Goal: Find specific page/section: Find specific page/section

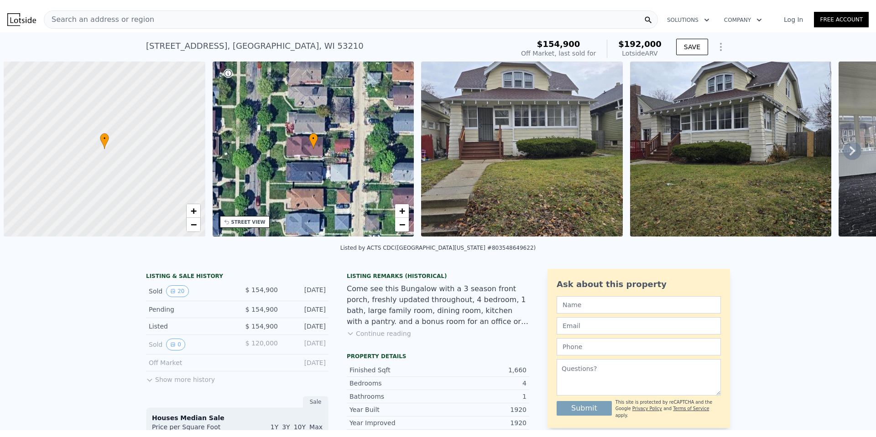
scroll to position [0, 4]
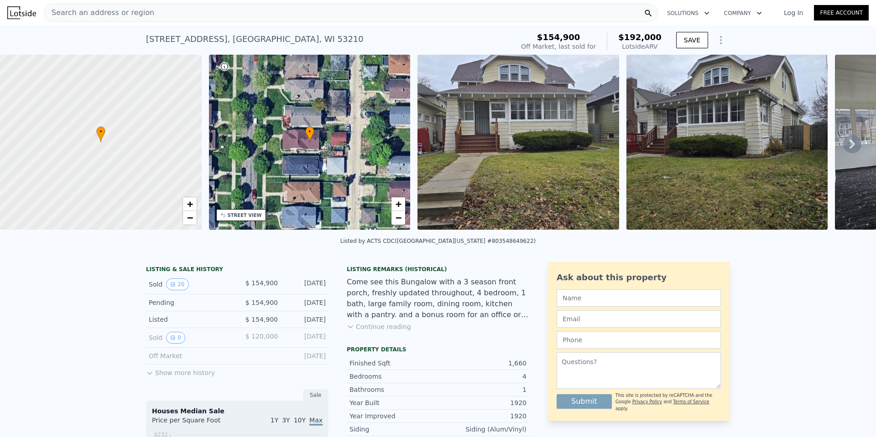
click at [497, 179] on img at bounding box center [518, 142] width 202 height 175
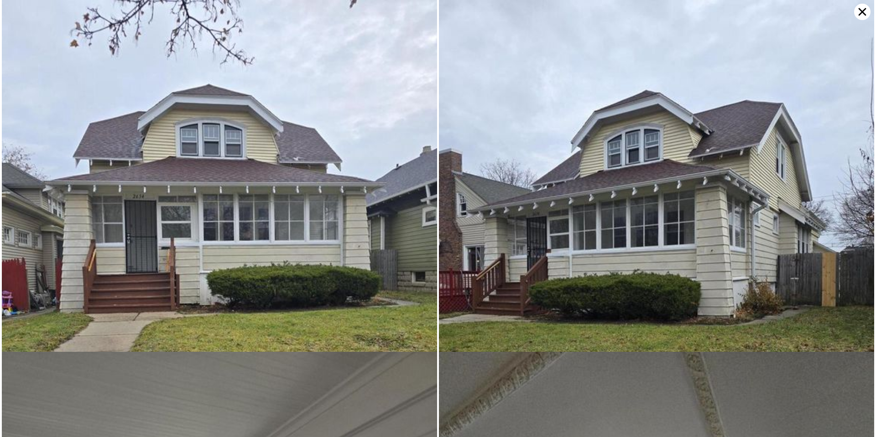
click at [863, 12] on icon at bounding box center [862, 12] width 16 height 16
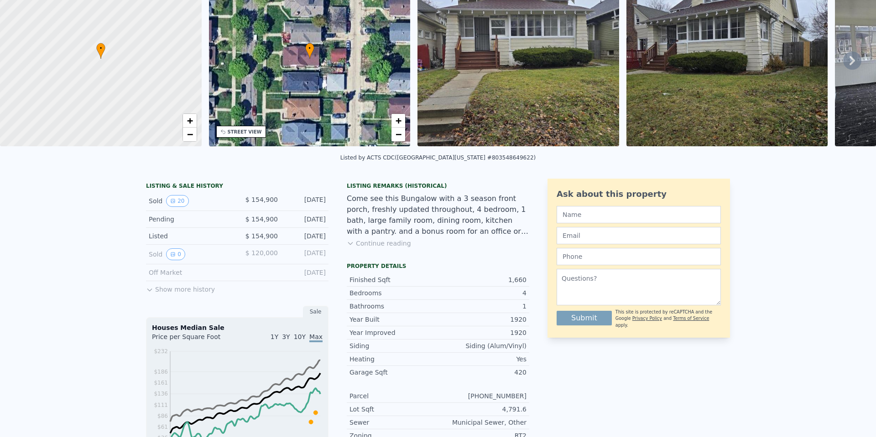
scroll to position [3, 0]
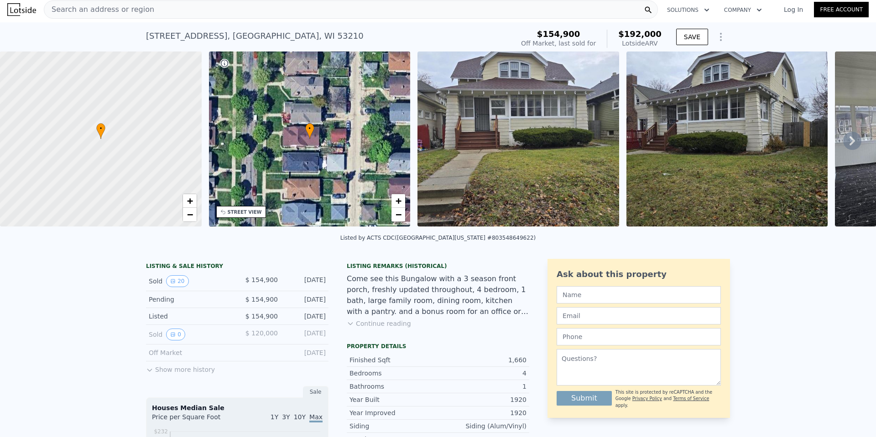
click at [475, 149] on img at bounding box center [518, 139] width 202 height 175
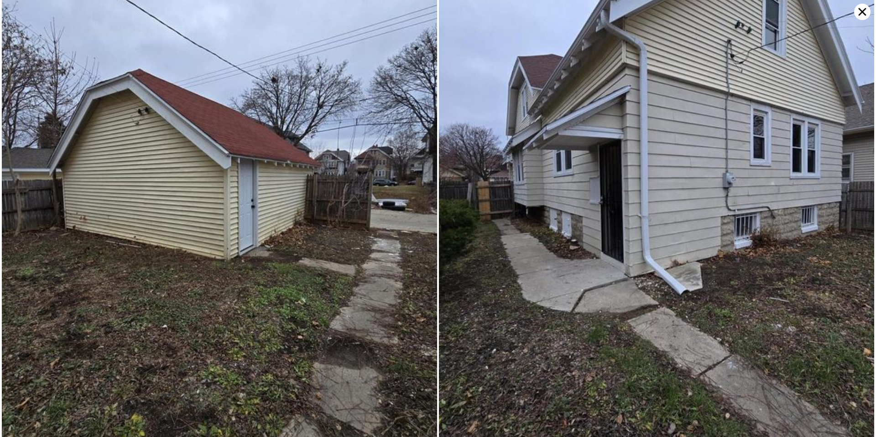
scroll to position [3307, 0]
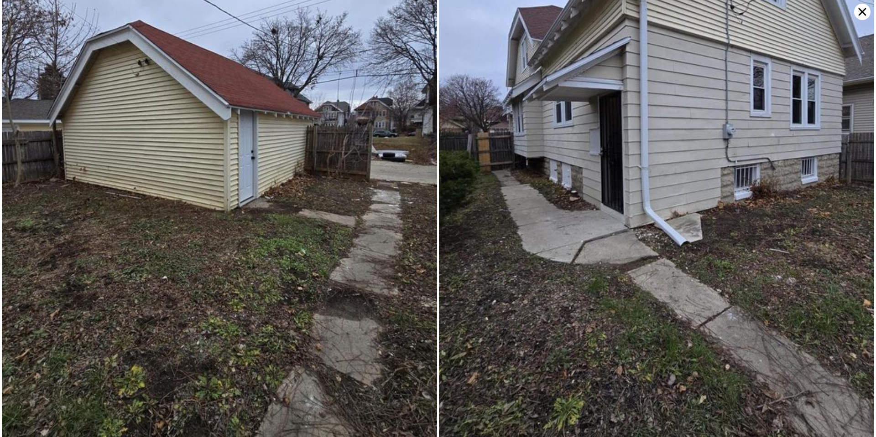
click at [863, 12] on icon at bounding box center [862, 12] width 8 height 8
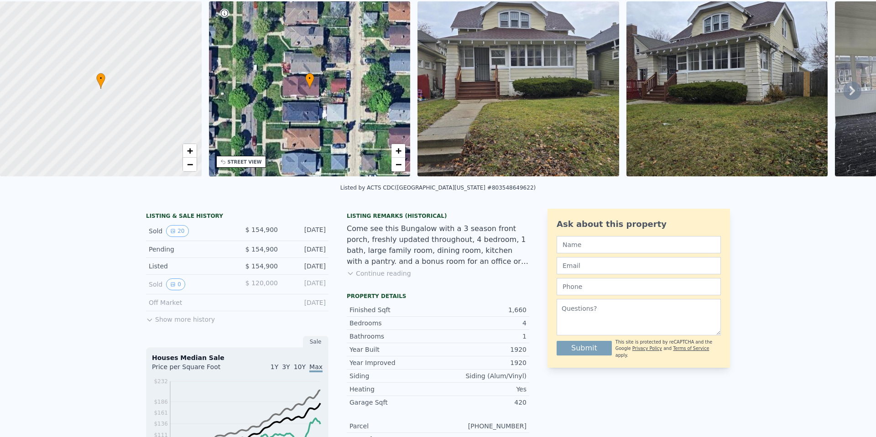
scroll to position [3, 0]
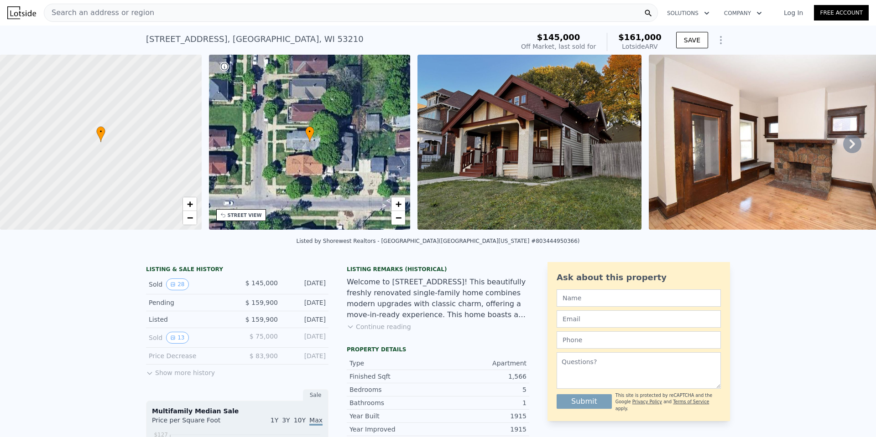
click at [498, 186] on img at bounding box center [529, 142] width 224 height 175
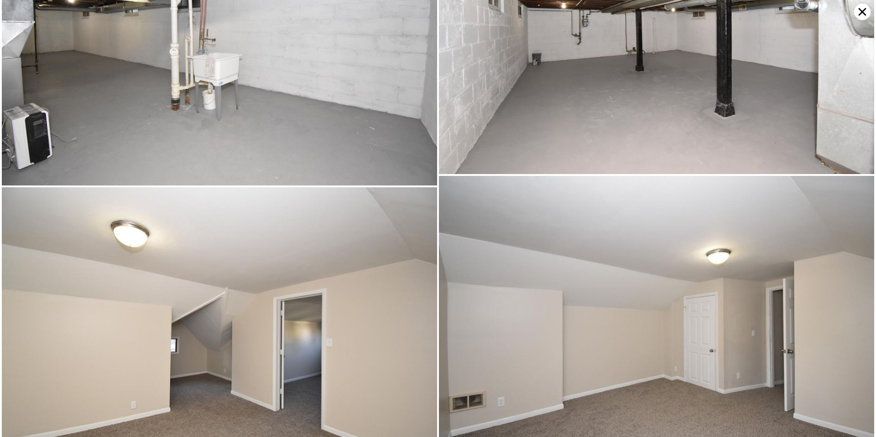
scroll to position [3646, 0]
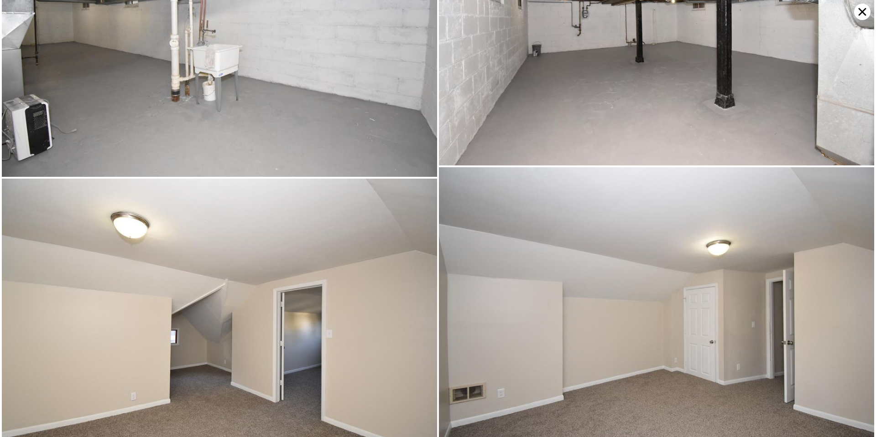
click at [861, 13] on icon at bounding box center [862, 12] width 8 height 8
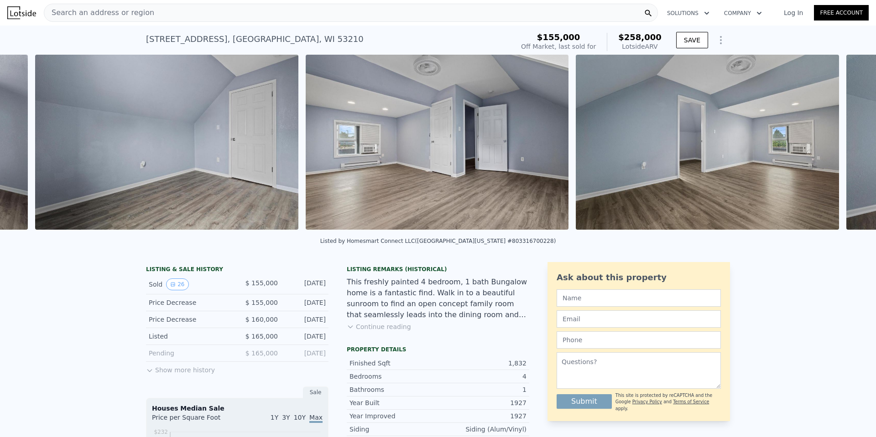
scroll to position [0, 5281]
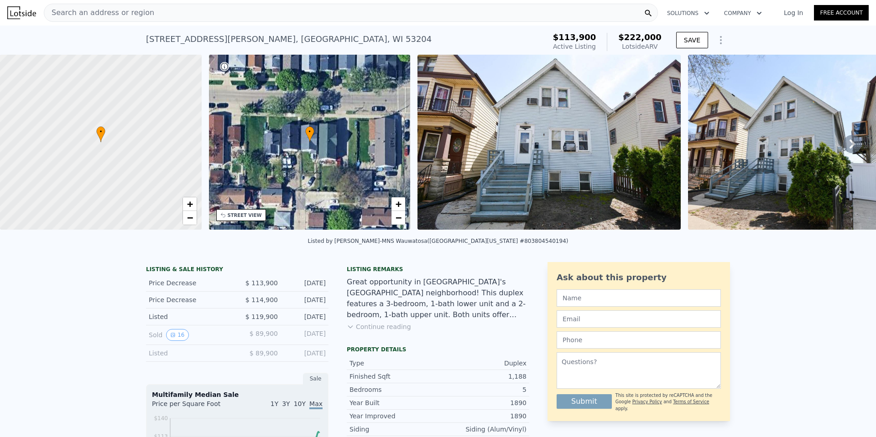
click at [168, 13] on div "Search an address or region" at bounding box center [351, 13] width 614 height 18
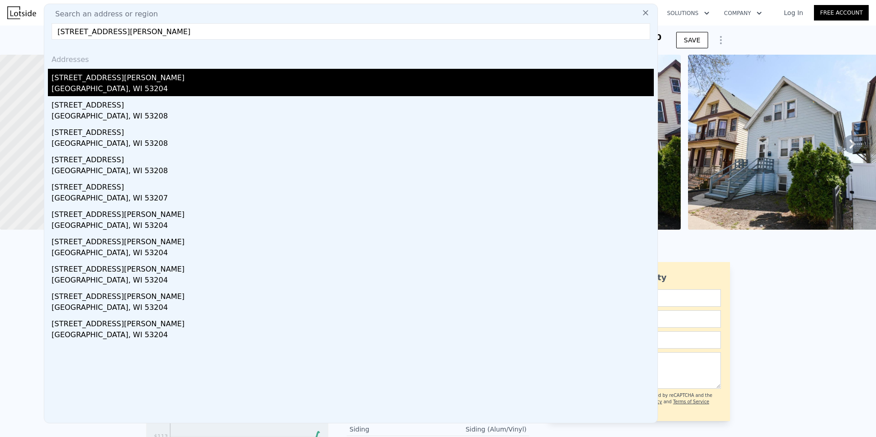
type input "2206 West Burnham STREET UNIT 2208, Milwaukee, WI 53204"
click at [69, 89] on div "Milwaukee, WI 53204" at bounding box center [353, 89] width 602 height 13
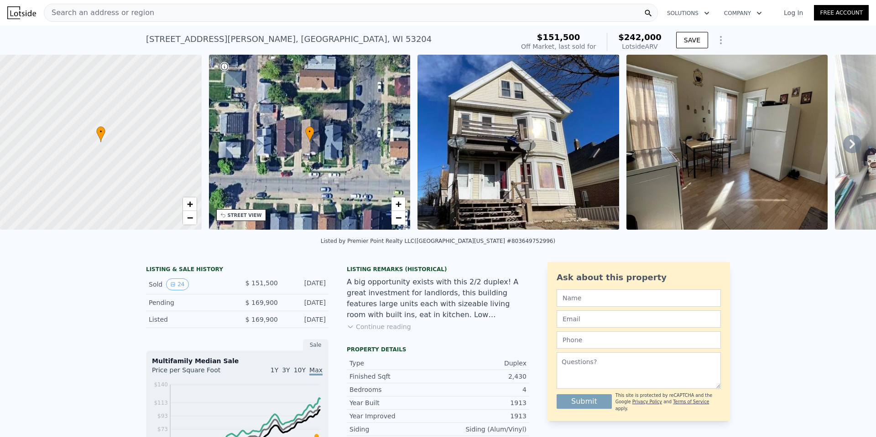
click at [513, 127] on img at bounding box center [518, 142] width 202 height 175
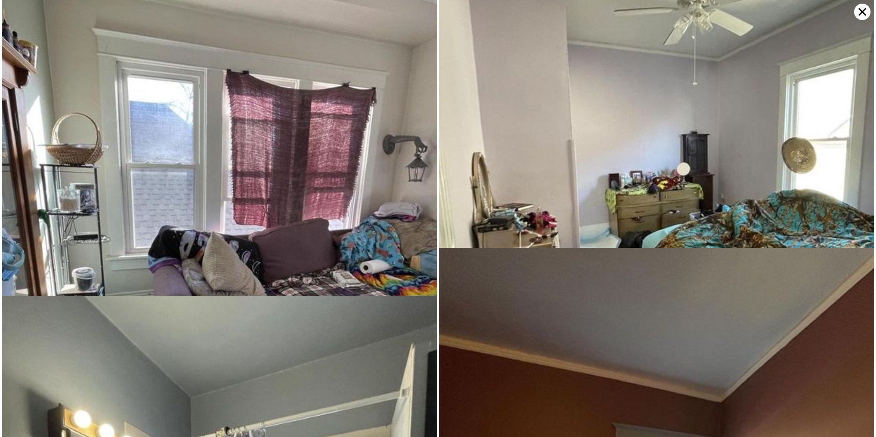
scroll to position [2112, 0]
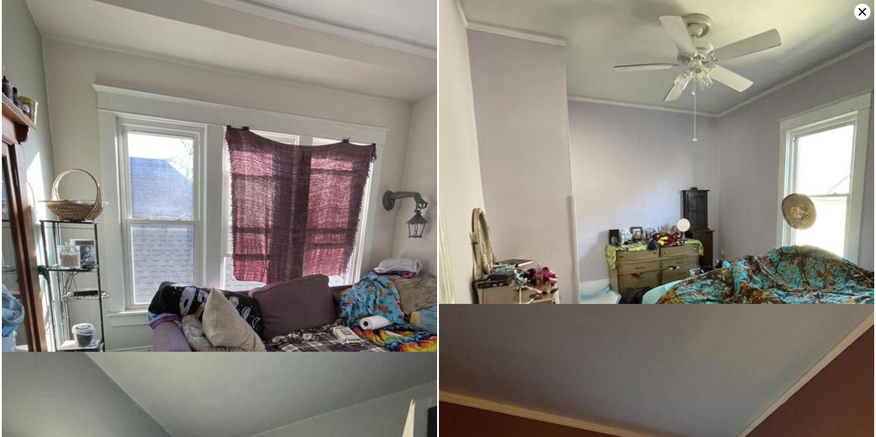
click at [861, 10] on icon at bounding box center [862, 12] width 16 height 16
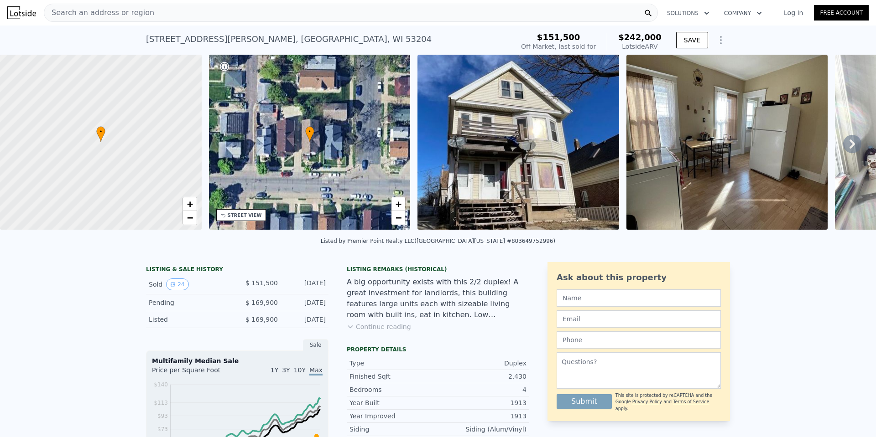
click at [172, 8] on div "Search an address or region" at bounding box center [351, 13] width 614 height 18
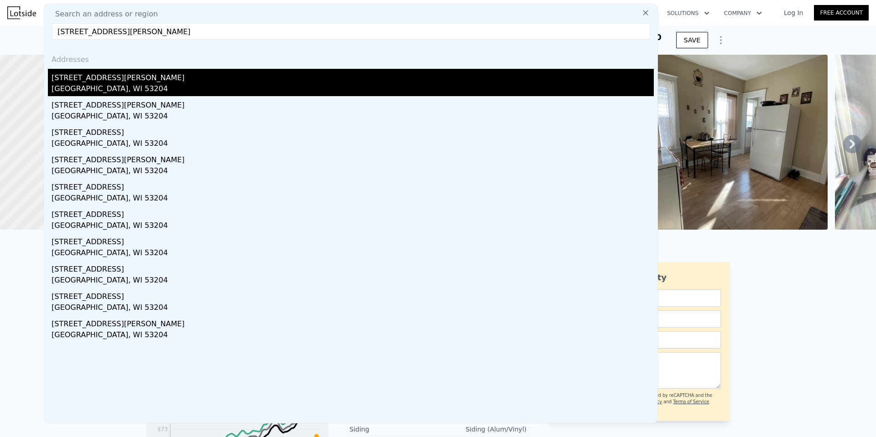
type input "1922 West Rogers St, Milwaukee, WI 53204"
click at [78, 78] on div "1922 W Rogers St" at bounding box center [353, 76] width 602 height 15
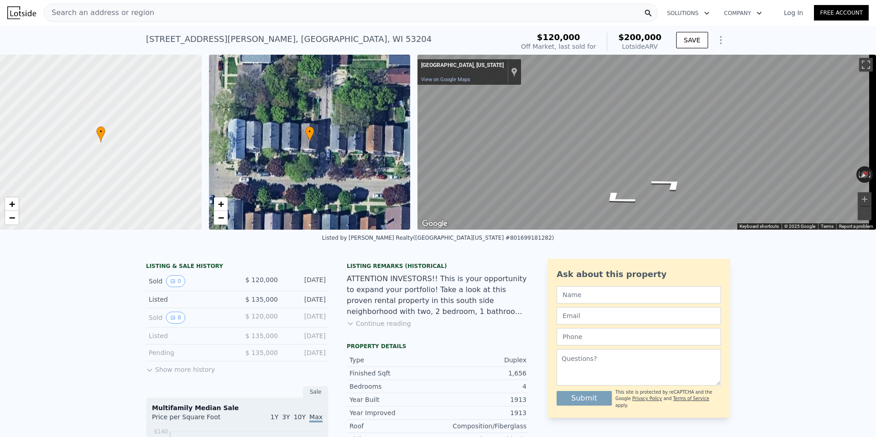
click at [187, 13] on div "Search an address or region" at bounding box center [351, 13] width 614 height 18
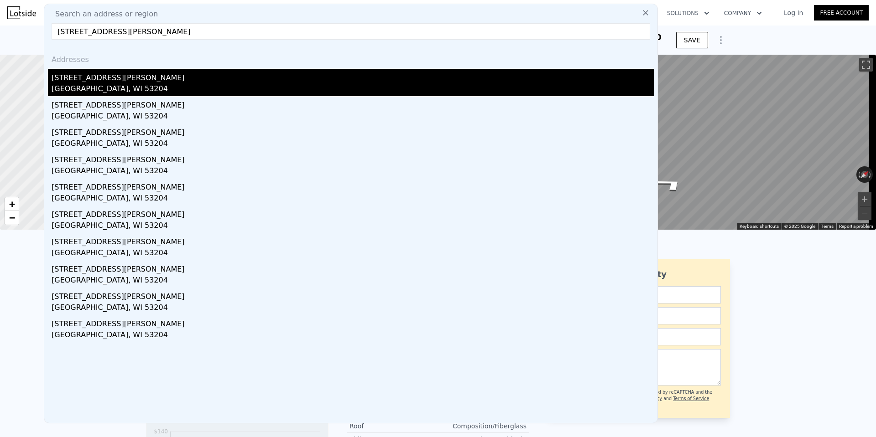
type input "1935 West Burnham STREET UNIT A, Milwaukee, WI 53204"
click at [75, 92] on div "Milwaukee, WI 53204" at bounding box center [353, 89] width 602 height 13
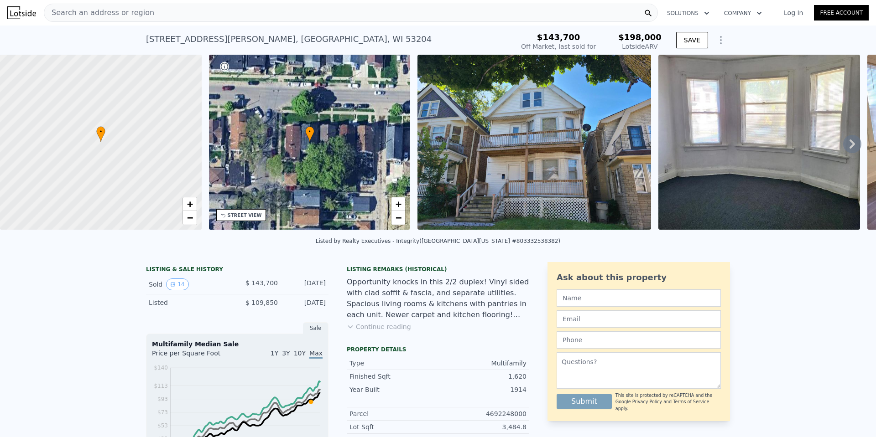
click at [137, 18] on div "Search an address or region" at bounding box center [99, 12] width 110 height 17
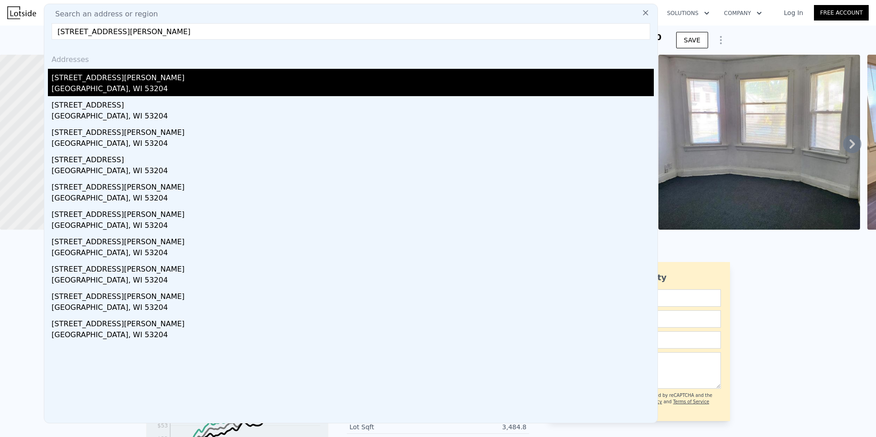
type input "2331 West Mitchell STREET, Milwaukee, WI 53204"
click at [96, 80] on div "2331 W Mitchell St" at bounding box center [353, 76] width 602 height 15
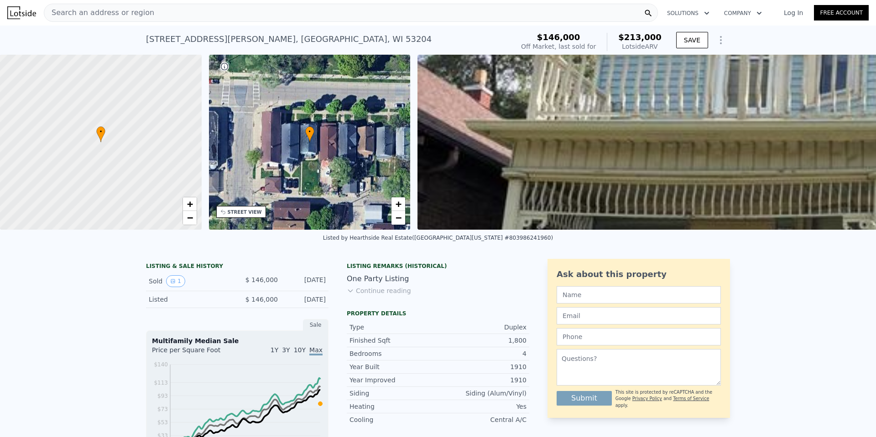
click at [175, 15] on div "Search an address or region" at bounding box center [351, 13] width 614 height 18
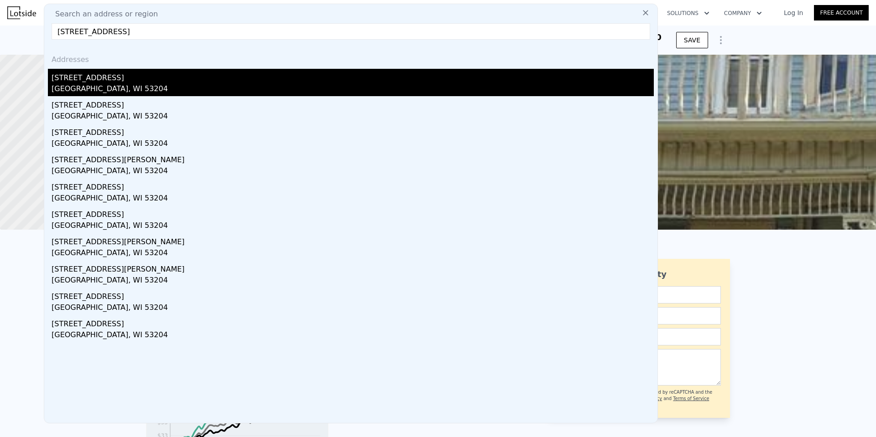
type input "1560 South 26th STREET, Milwaukee, WI 53204"
click at [113, 81] on div "1560 S 26th St" at bounding box center [353, 76] width 602 height 15
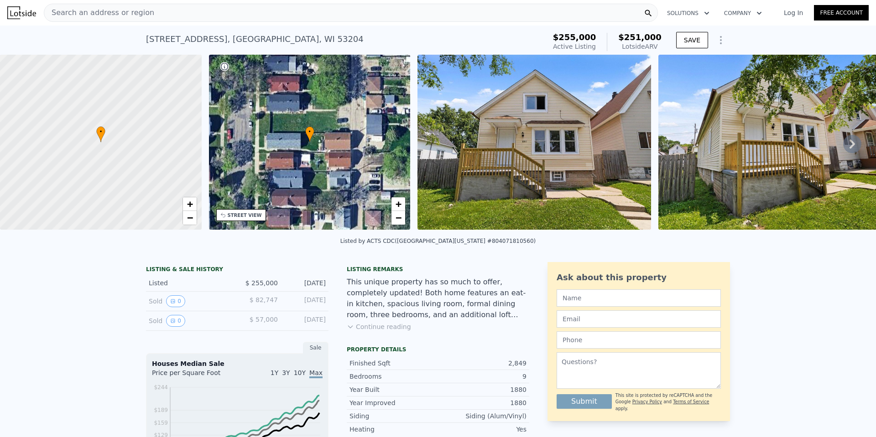
click at [477, 157] on img at bounding box center [533, 142] width 233 height 175
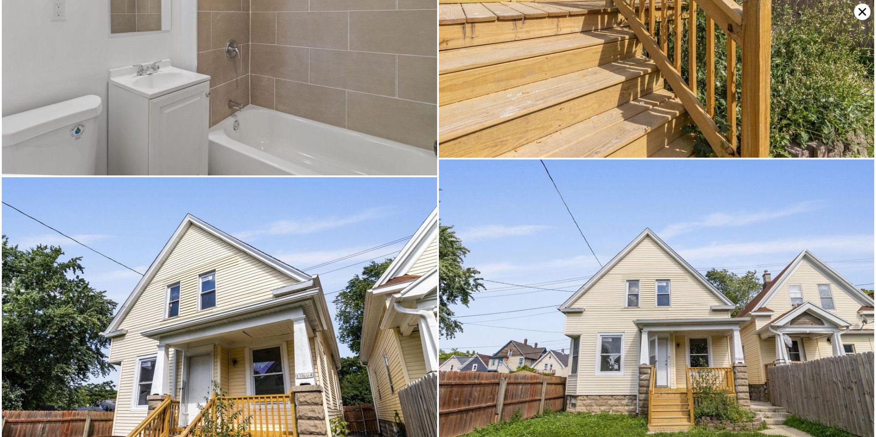
scroll to position [7707, 0]
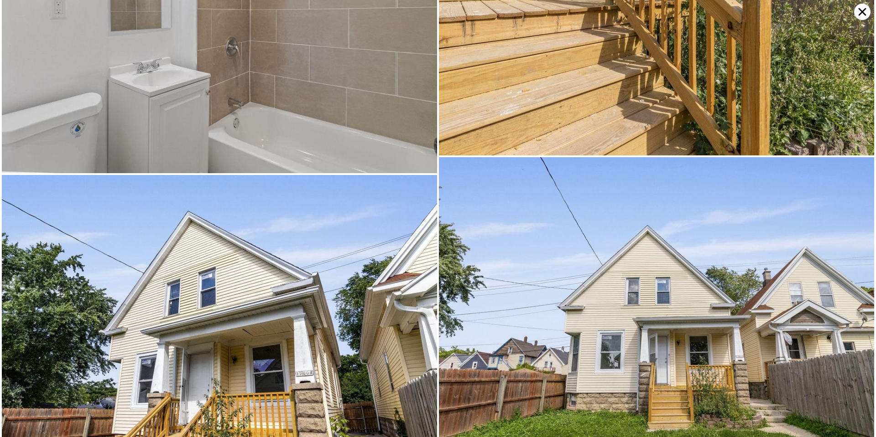
click at [859, 11] on icon at bounding box center [862, 12] width 16 height 16
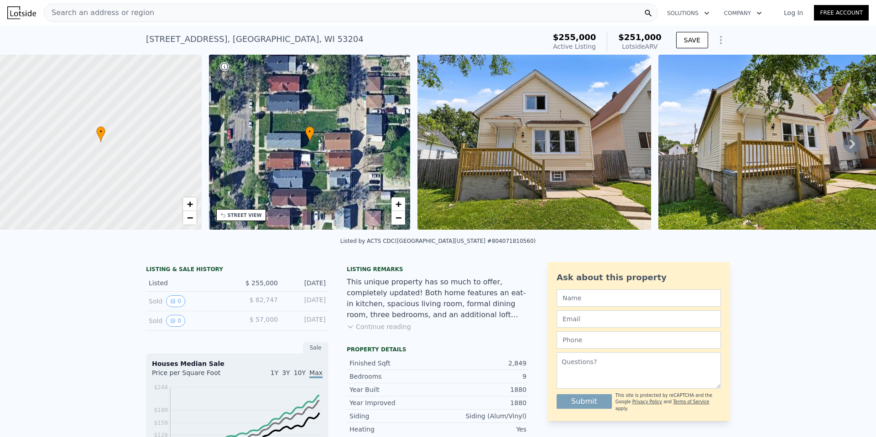
click at [135, 15] on span "Search an address or region" at bounding box center [99, 12] width 110 height 11
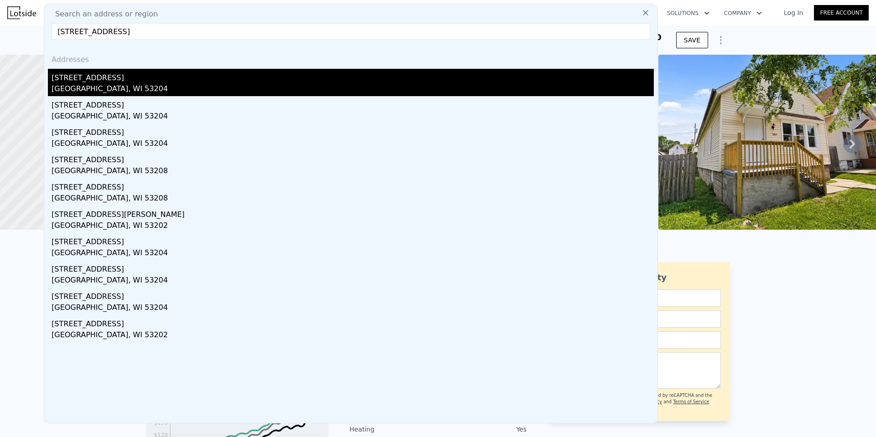
type input "1528 South 22nd STREET #1530, Milwaukee, WI 53204"
click at [87, 82] on div "1528 S 22nd St # 1530" at bounding box center [353, 76] width 602 height 15
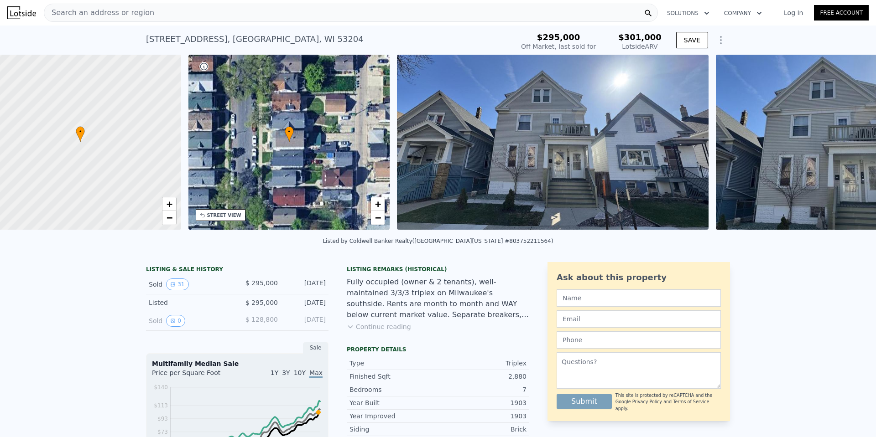
scroll to position [0, 4]
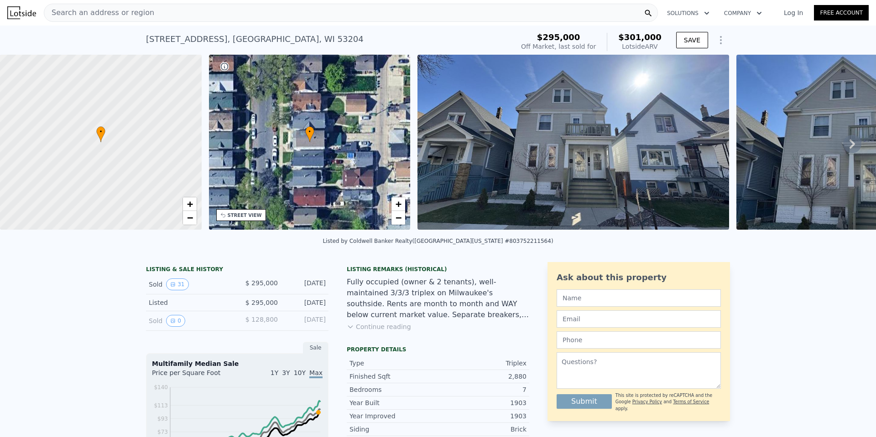
click at [736, 176] on img at bounding box center [837, 142] width 202 height 175
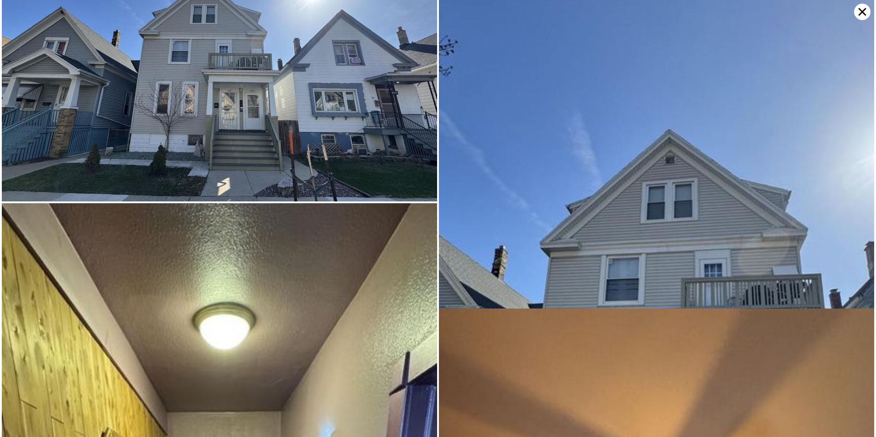
scroll to position [0, 0]
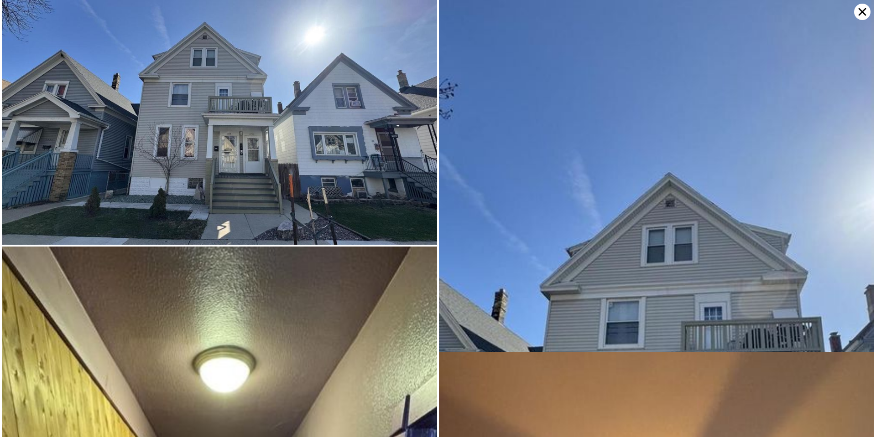
click at [864, 13] on icon at bounding box center [862, 12] width 8 height 8
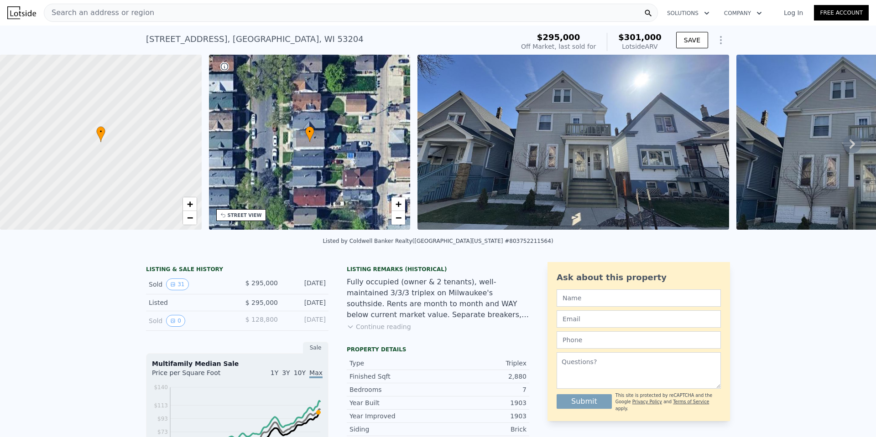
click at [337, 15] on div "Search an address or region" at bounding box center [351, 13] width 614 height 18
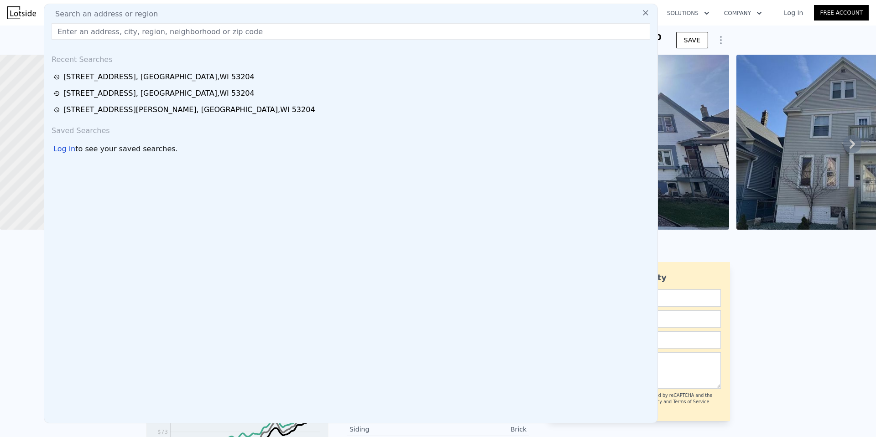
click at [337, 15] on div "Search an address or region" at bounding box center [351, 14] width 606 height 11
click at [121, 32] on input "text" at bounding box center [351, 31] width 598 height 16
paste input "2217 West Orchard STREET UNIT 2219, Milwaukee, WI 53204"
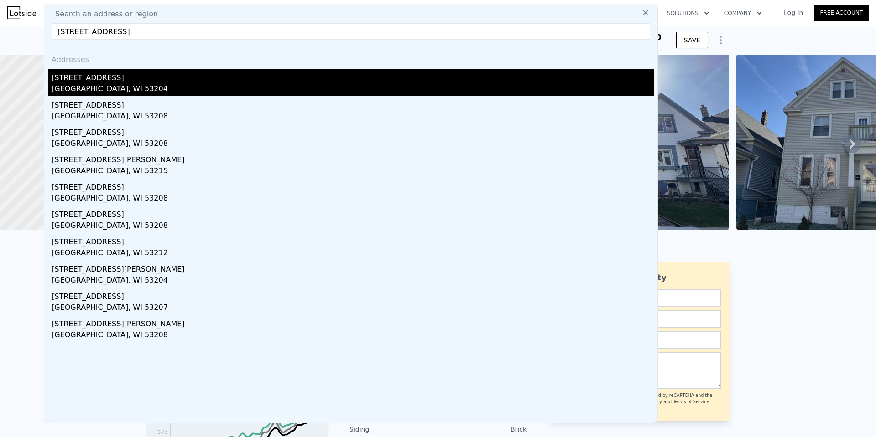
type input "2217 West Orchard STREET UNIT 2219, Milwaukee, WI 53204"
click at [76, 74] on div "2217 W Orchard St # 2219" at bounding box center [353, 76] width 602 height 15
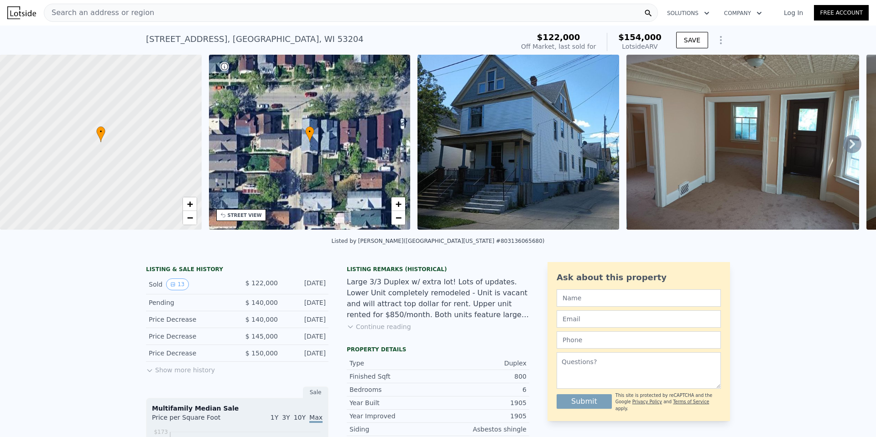
click at [466, 137] on img at bounding box center [518, 142] width 202 height 175
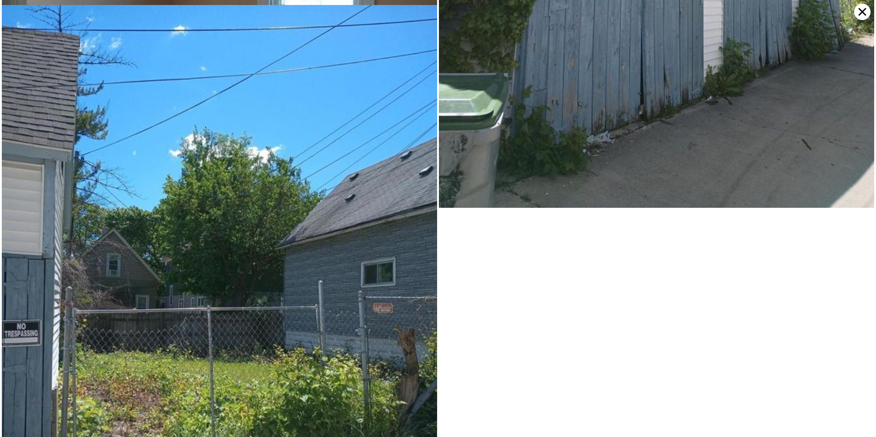
scroll to position [2198, 0]
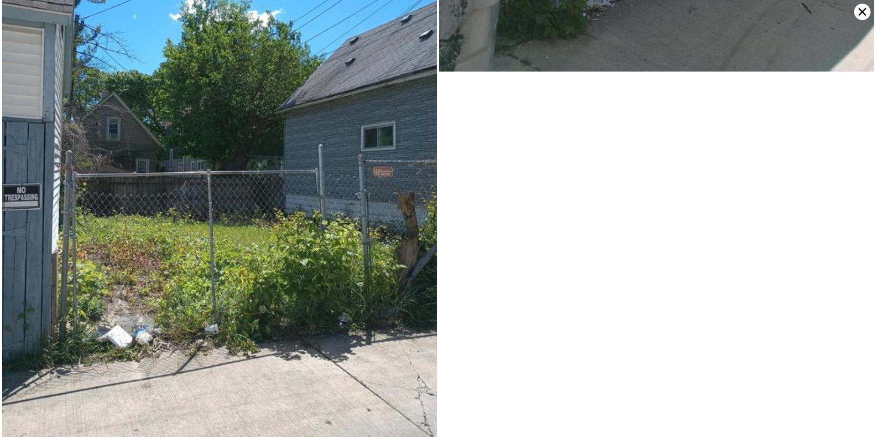
click at [856, 10] on icon at bounding box center [862, 12] width 16 height 16
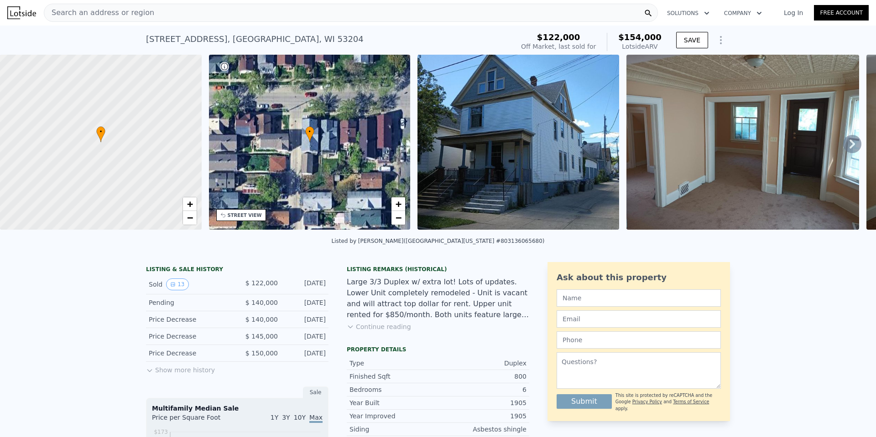
click at [263, 10] on div "Search an address or region" at bounding box center [351, 13] width 614 height 18
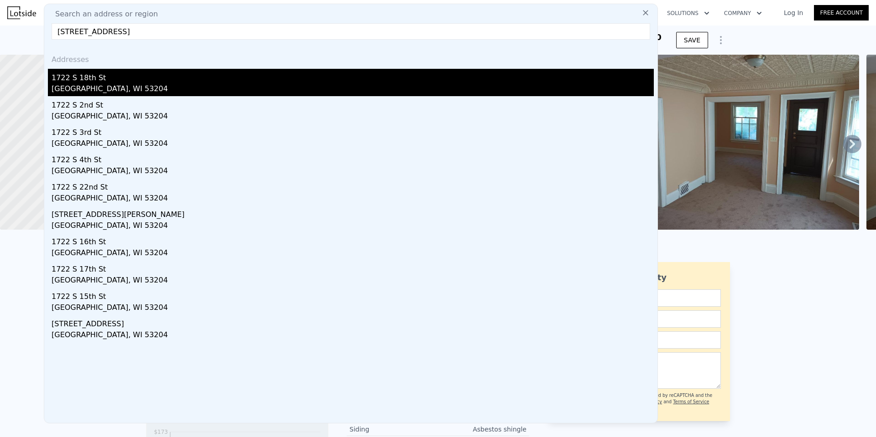
type input "1722 South 18th STREET, Milwaukee, WI 53204"
click at [123, 88] on div "Milwaukee, WI 53204" at bounding box center [353, 89] width 602 height 13
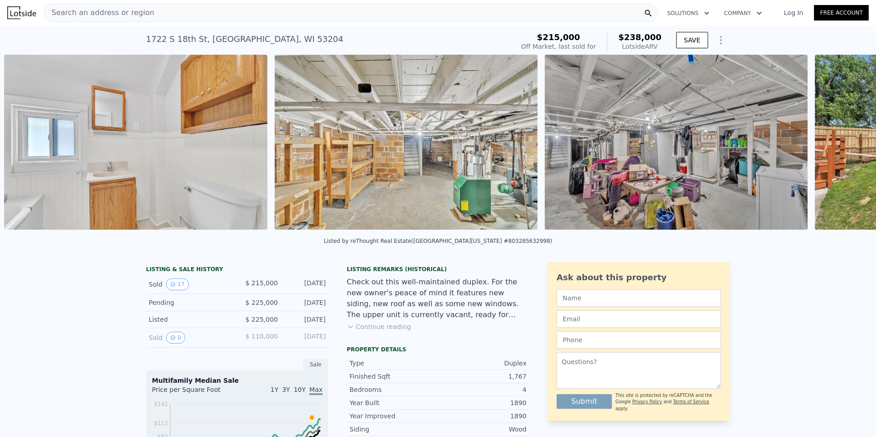
scroll to position [0, 3660]
click at [461, 181] on img at bounding box center [405, 142] width 263 height 175
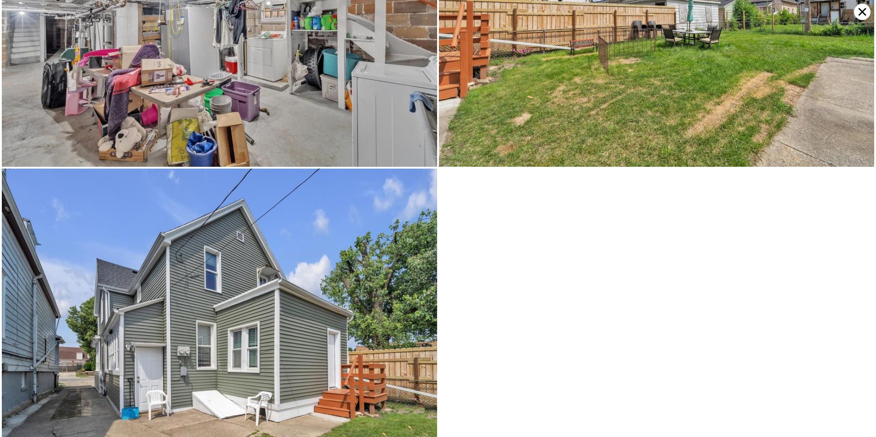
scroll to position [2165, 0]
click at [858, 16] on icon at bounding box center [862, 12] width 16 height 16
